Goal: Navigation & Orientation: Understand site structure

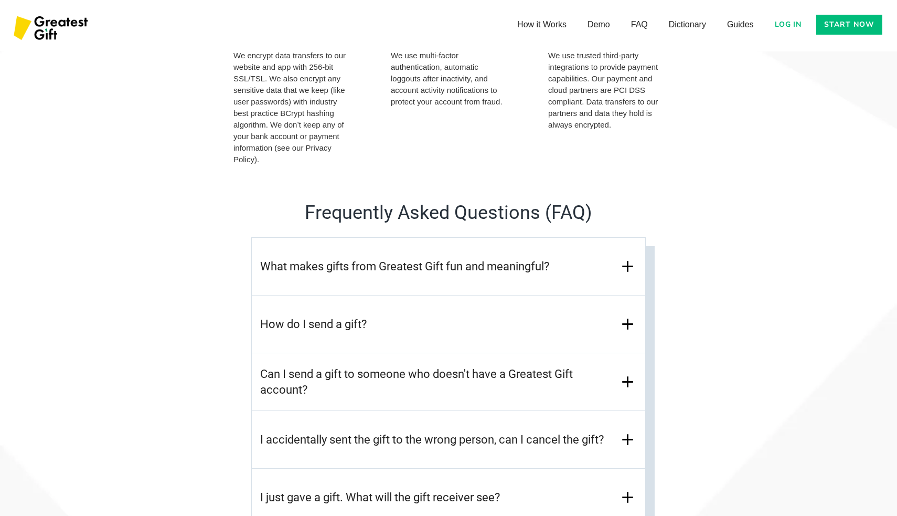
scroll to position [4385, 0]
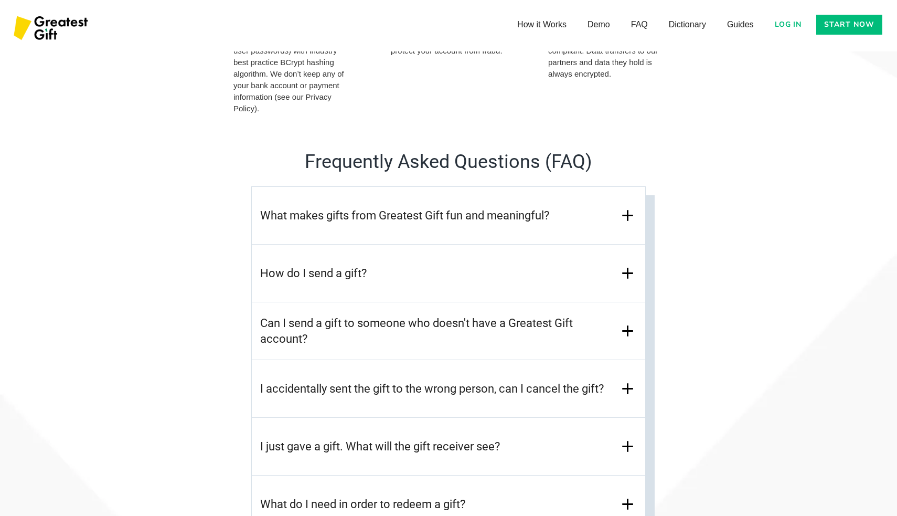
click at [627, 216] on img at bounding box center [628, 215] width 18 height 18
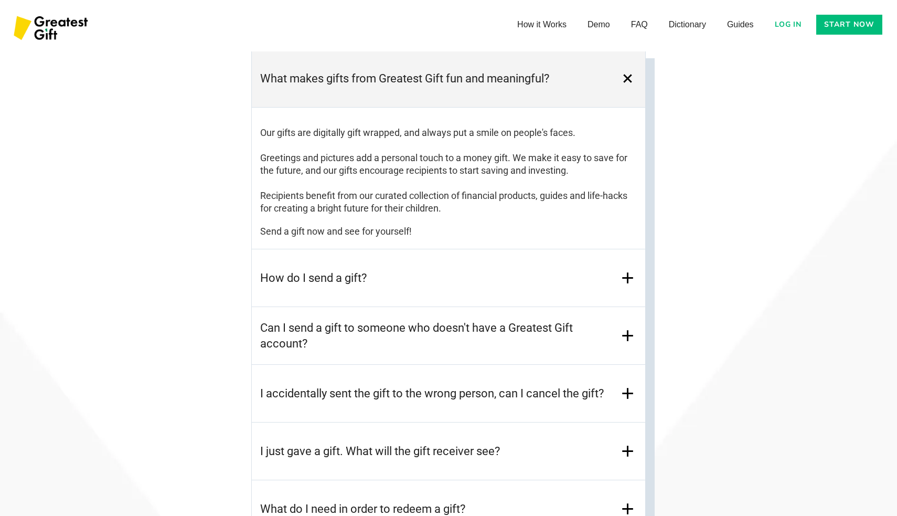
scroll to position [4529, 0]
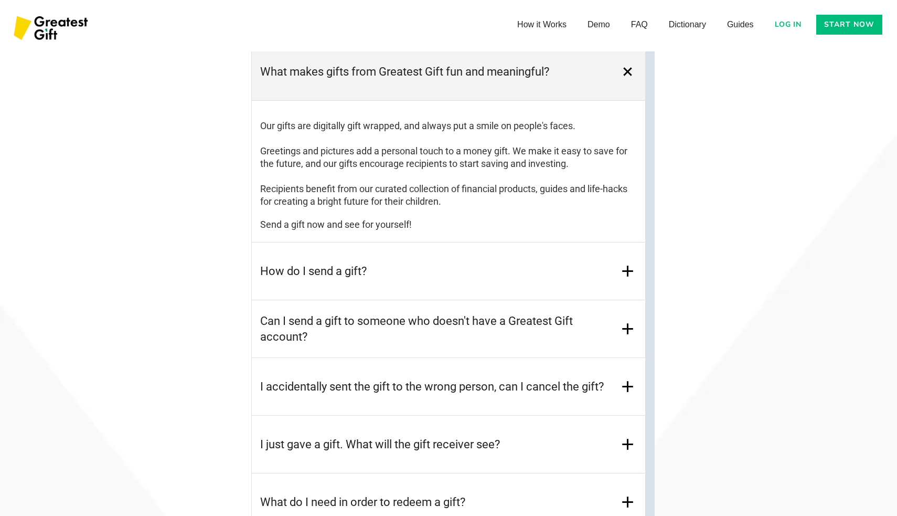
click at [626, 270] on img at bounding box center [628, 271] width 18 height 18
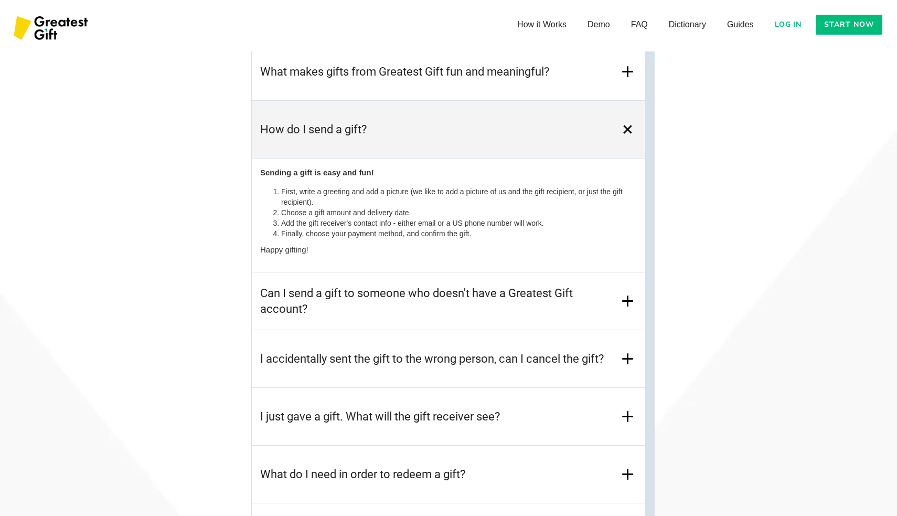
click at [629, 293] on img at bounding box center [628, 301] width 18 height 18
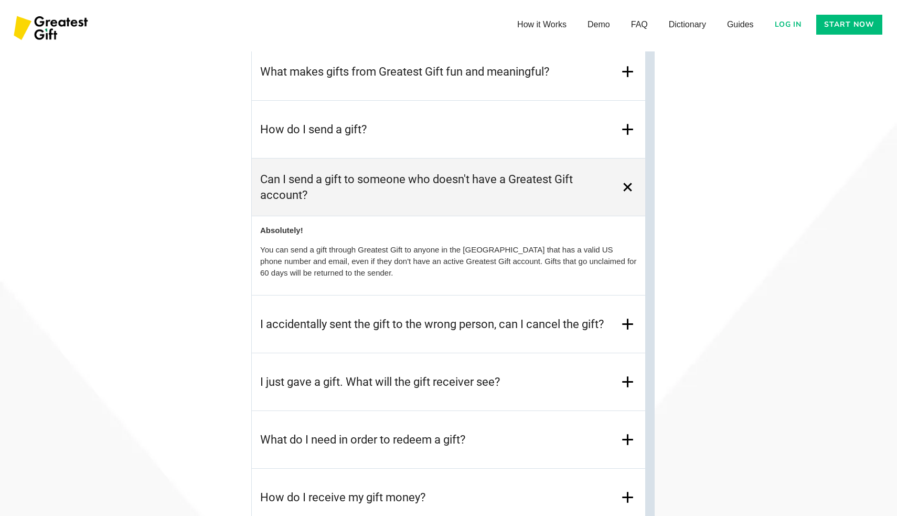
click at [628, 315] on img at bounding box center [628, 324] width 18 height 18
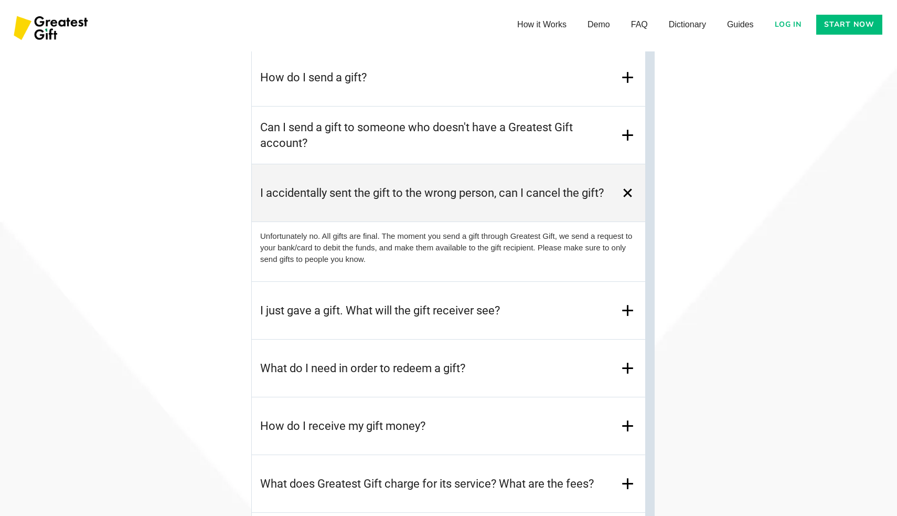
scroll to position [4610, 0]
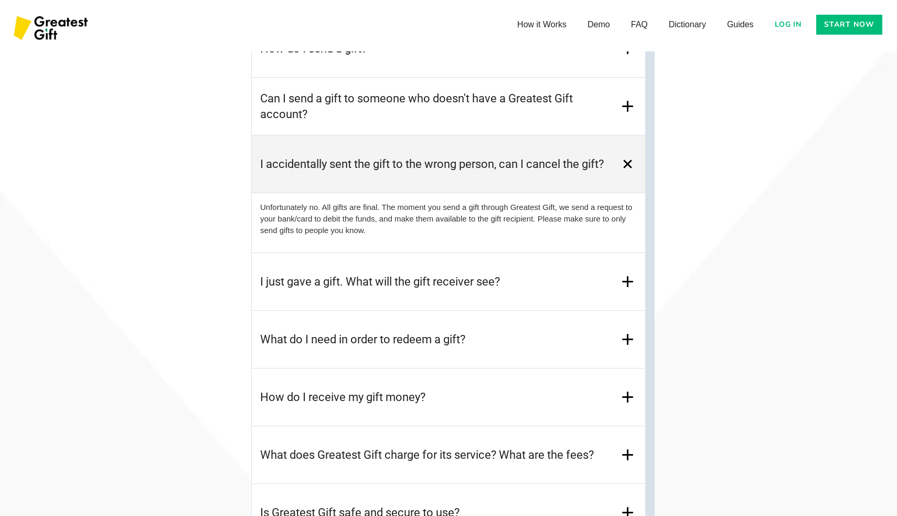
click at [632, 285] on img at bounding box center [628, 281] width 18 height 18
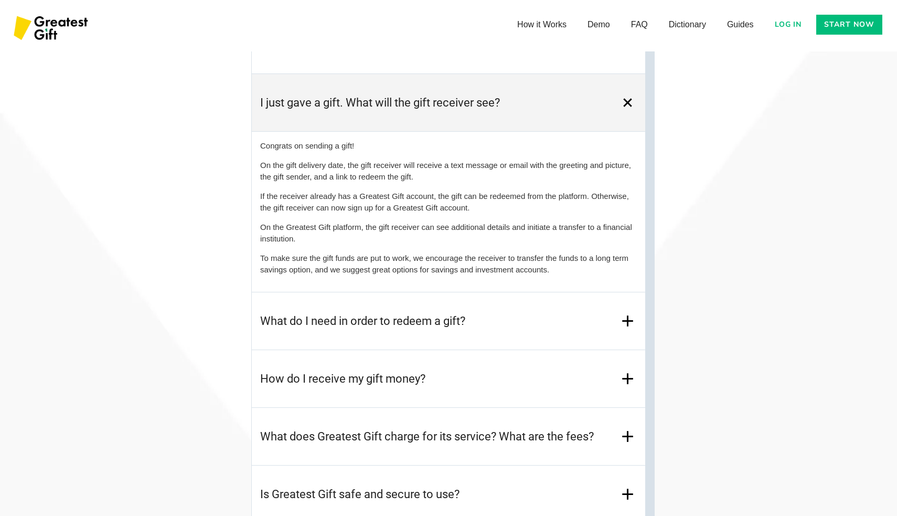
scroll to position [4727, 0]
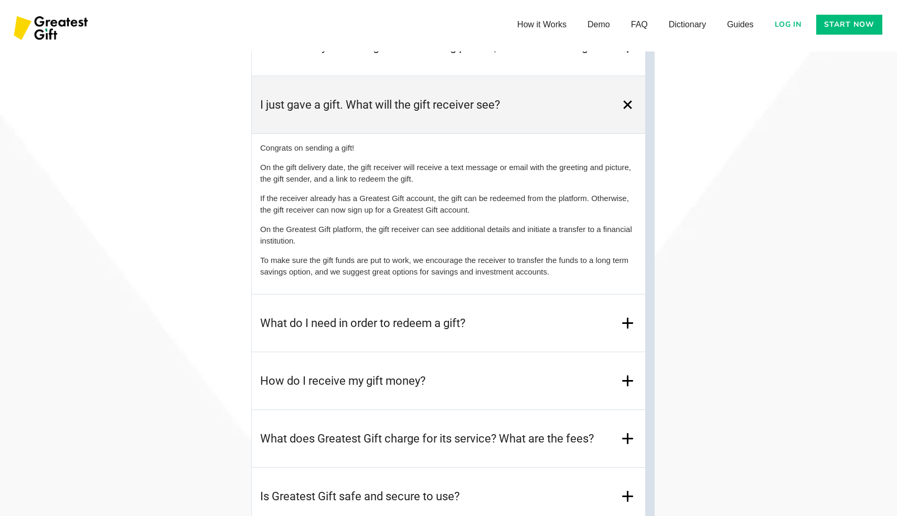
click at [628, 324] on img at bounding box center [628, 323] width 18 height 18
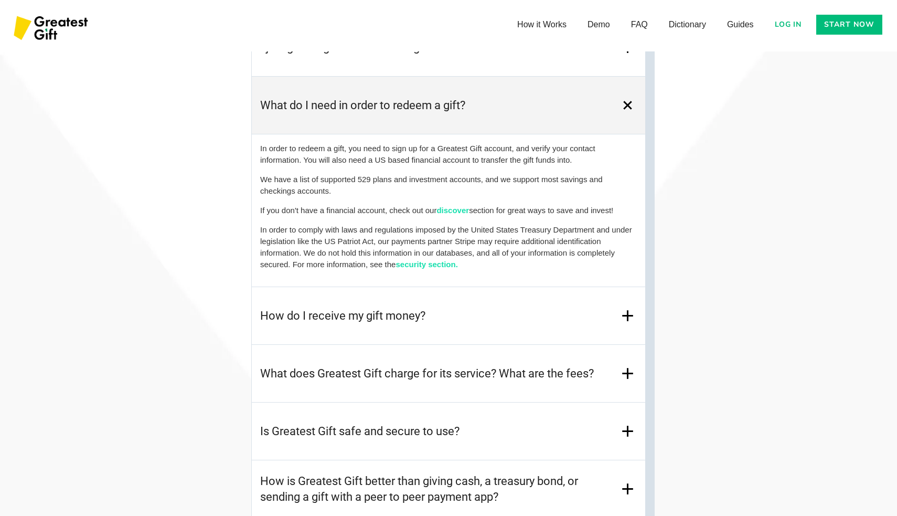
scroll to position [4829, 0]
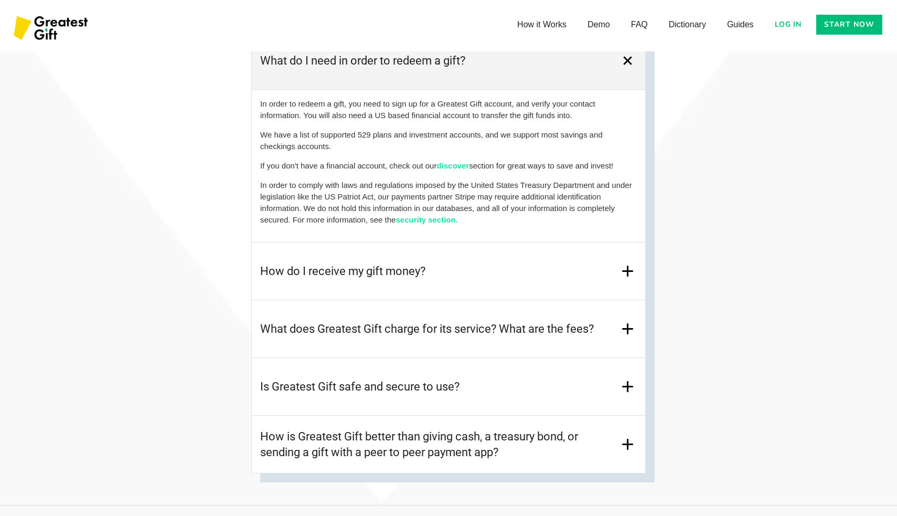
click at [627, 274] on img at bounding box center [628, 271] width 18 height 18
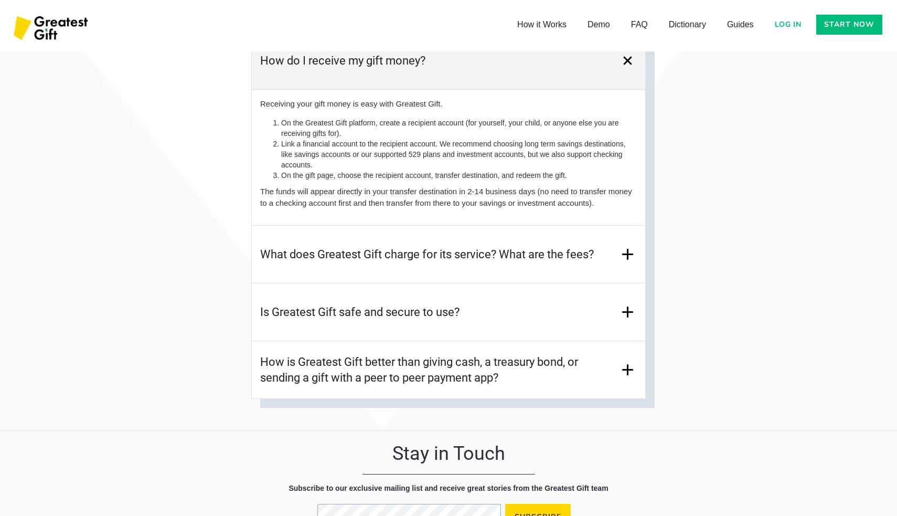
scroll to position [4893, 0]
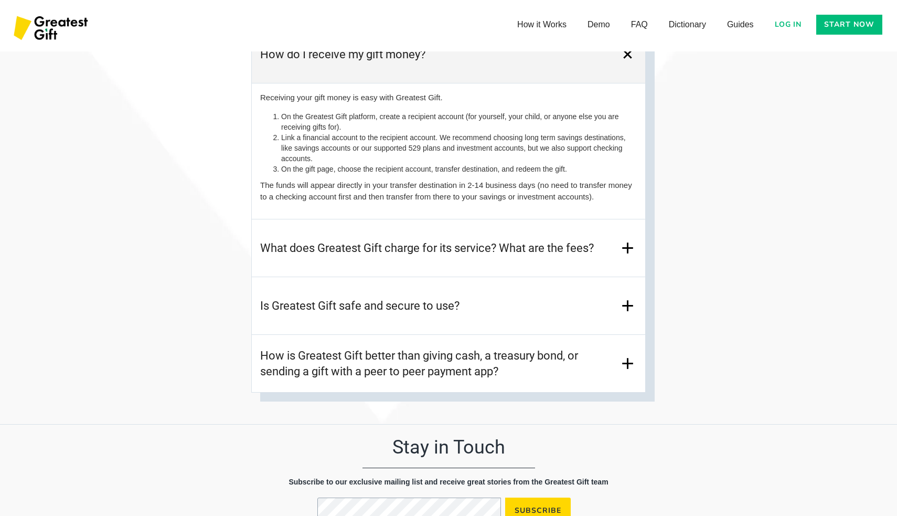
click at [627, 250] on img at bounding box center [628, 248] width 18 height 18
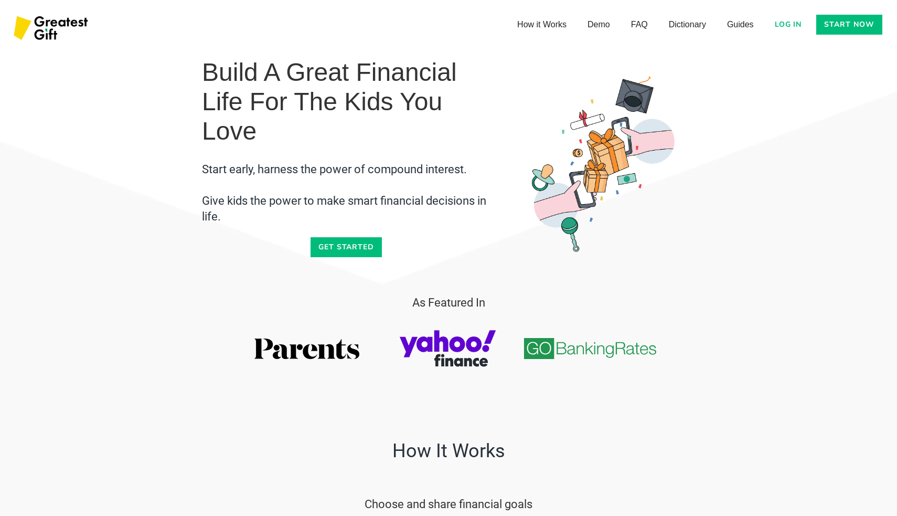
scroll to position [0, 0]
click at [735, 17] on link "Guides" at bounding box center [741, 23] width 48 height 21
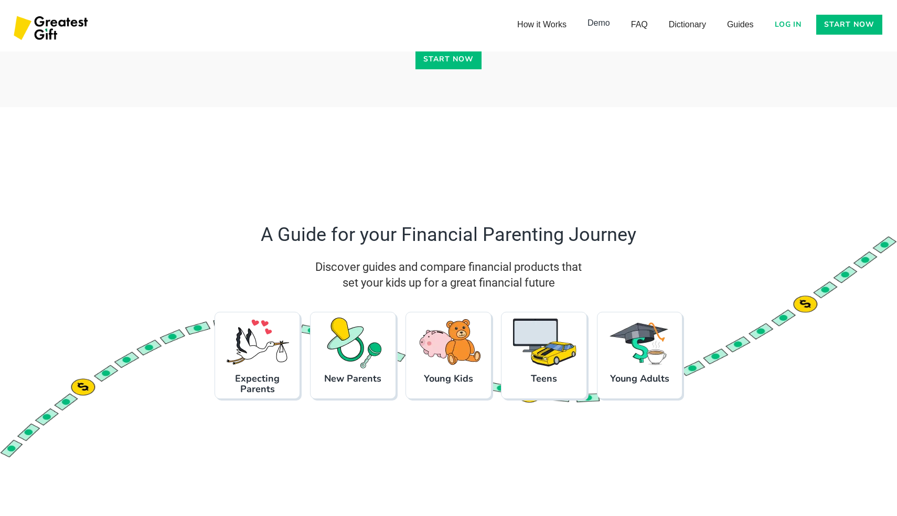
scroll to position [934, 0]
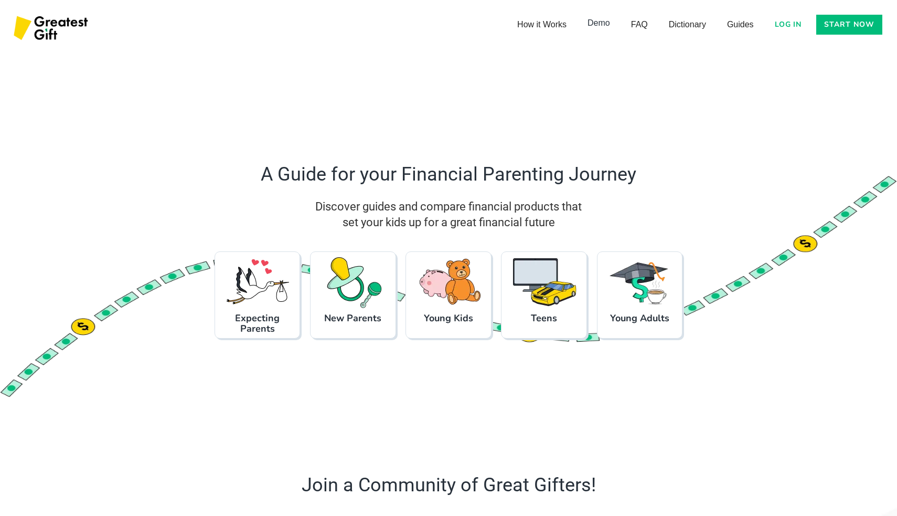
click at [597, 24] on link "Demo" at bounding box center [599, 23] width 44 height 21
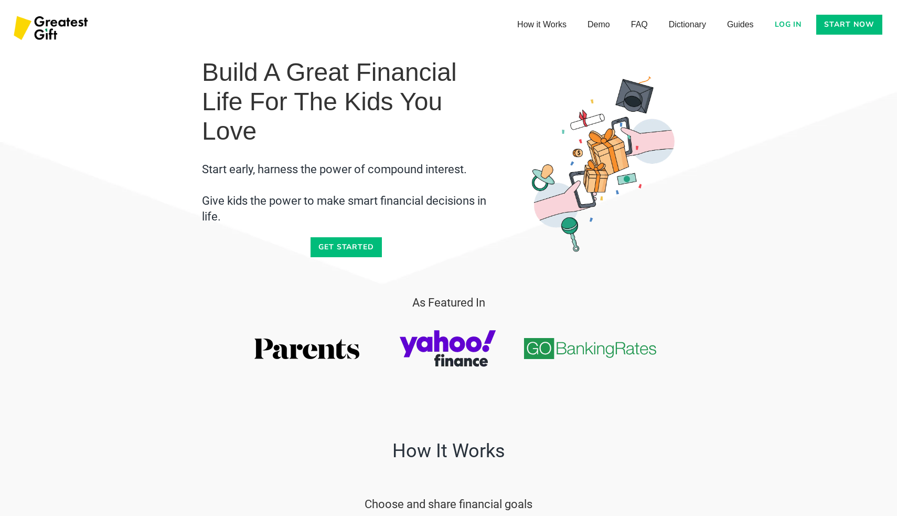
scroll to position [3400, 0]
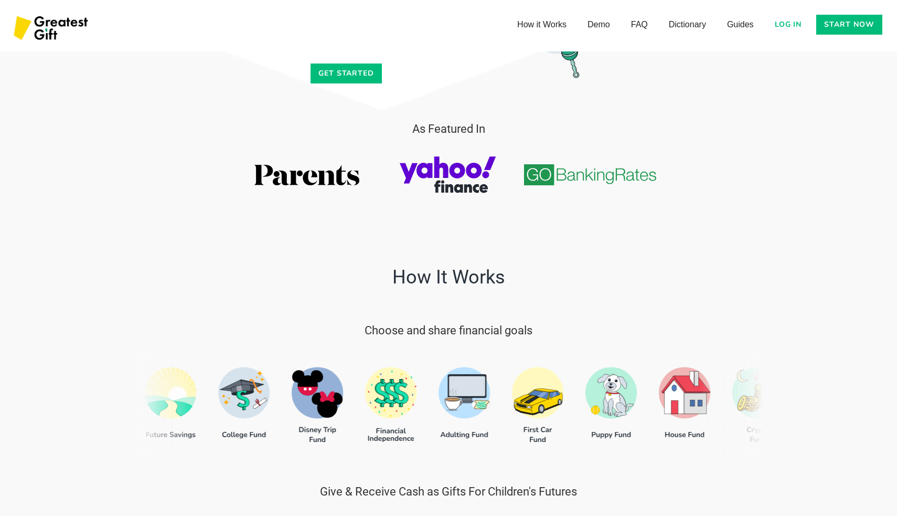
scroll to position [175, 0]
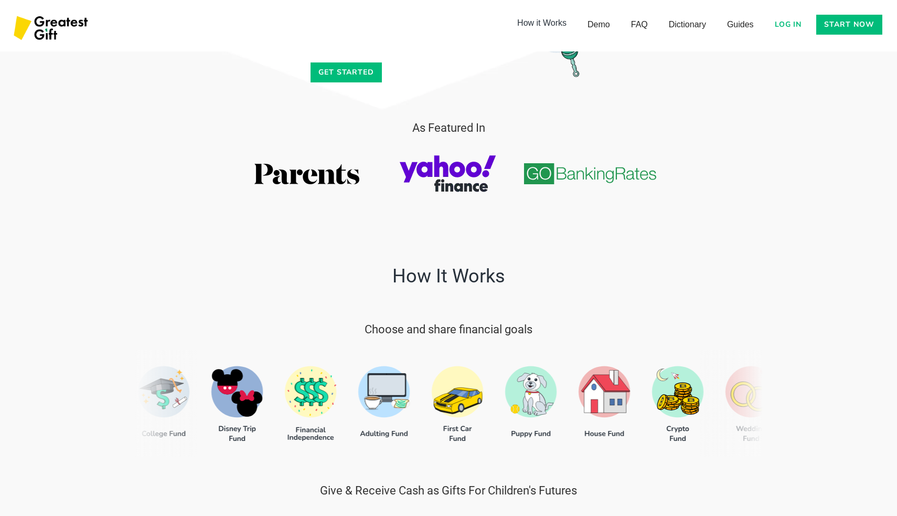
click at [529, 20] on link "How it Works" at bounding box center [542, 23] width 70 height 21
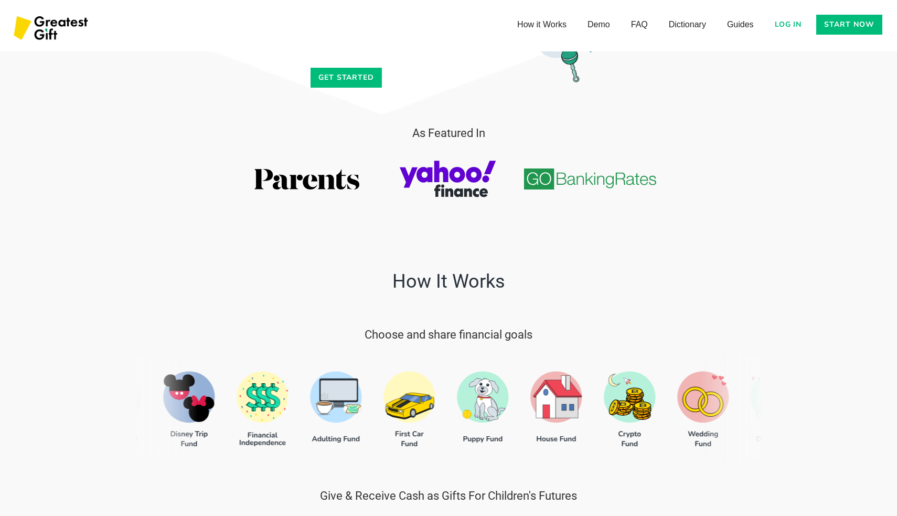
scroll to position [126, 0]
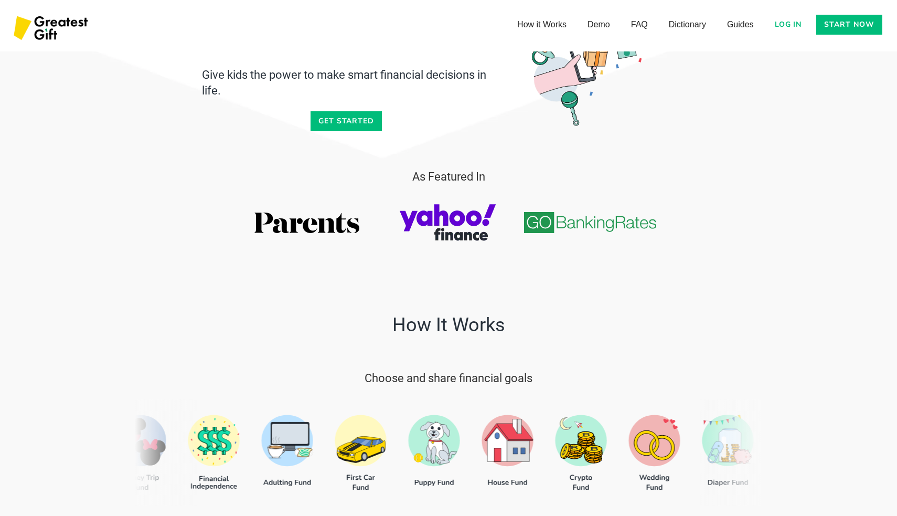
click at [826, 23] on link "Start now" at bounding box center [850, 25] width 66 height 20
